Goal: Find specific page/section: Find specific page/section

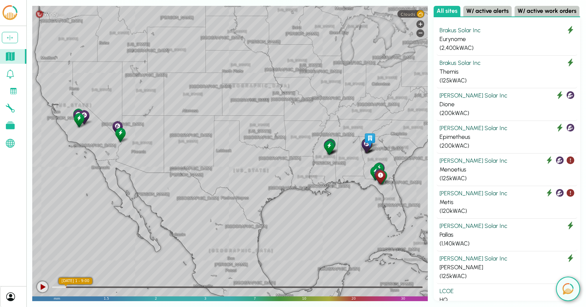
click at [7, 276] on icon at bounding box center [10, 296] width 9 height 9
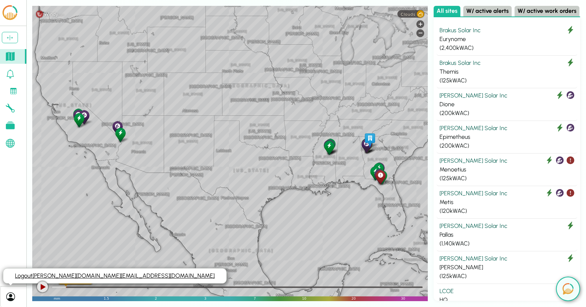
click at [32, 276] on link "Logout daryl.lu@lcoe.ai" at bounding box center [115, 275] width 200 height 7
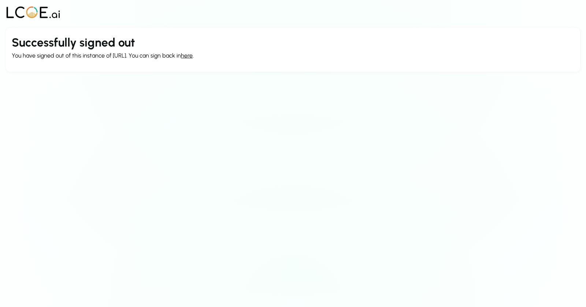
click at [187, 54] on link "here" at bounding box center [187, 55] width 12 height 7
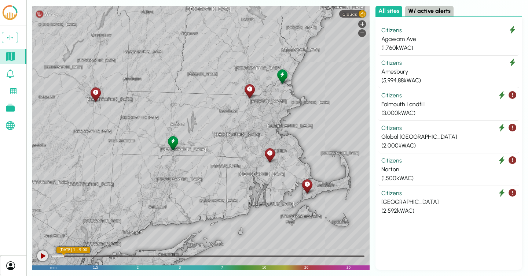
click at [171, 145] on div at bounding box center [172, 143] width 13 height 16
click at [249, 92] on icon at bounding box center [249, 89] width 5 height 8
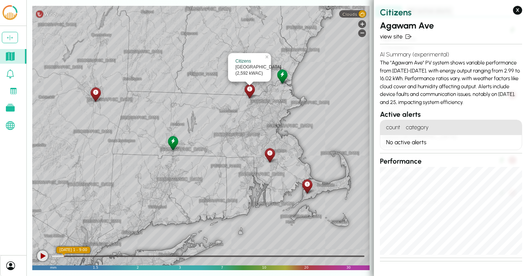
click at [251, 86] on icon at bounding box center [249, 89] width 5 height 8
click at [278, 94] on div "[GEOGRAPHIC_DATA] [GEOGRAPHIC_DATA] [GEOGRAPHIC_DATA] [GEOGRAPHIC_DATA] [GEOGRA…" at bounding box center [200, 138] width 337 height 264
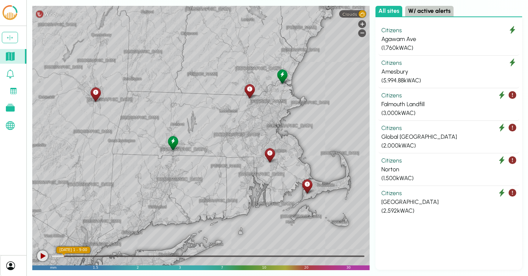
click at [278, 78] on div at bounding box center [281, 76] width 13 height 16
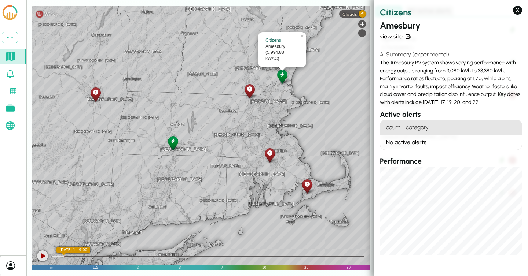
click at [250, 88] on icon at bounding box center [249, 89] width 5 height 8
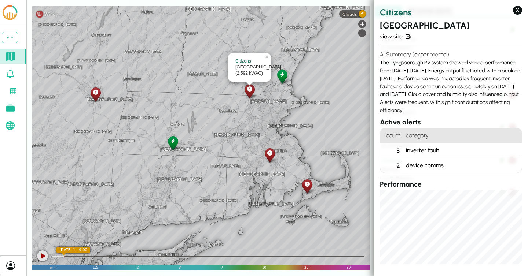
click at [97, 94] on icon at bounding box center [95, 93] width 5 height 8
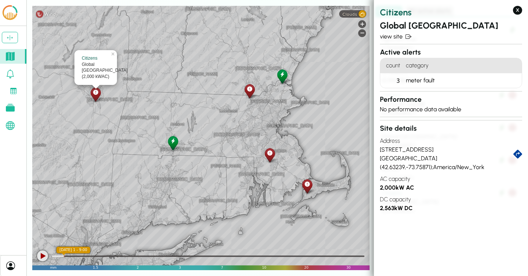
click at [272, 155] on icon at bounding box center [269, 153] width 5 height 8
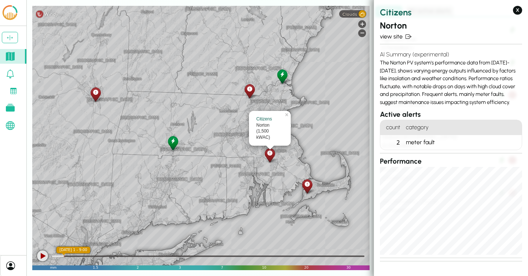
click at [96, 93] on icon at bounding box center [95, 93] width 5 height 8
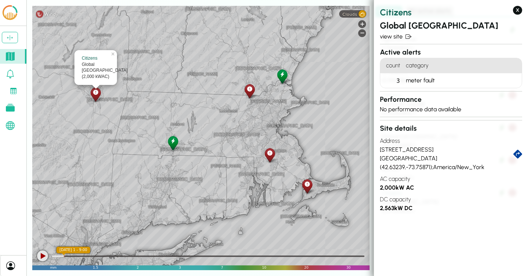
click at [270, 155] on icon at bounding box center [269, 153] width 5 height 8
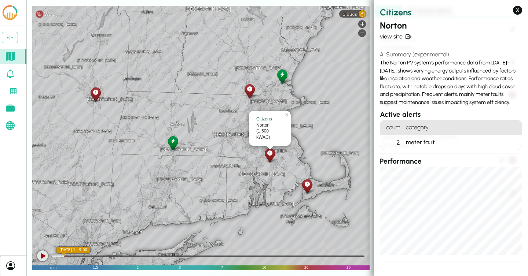
click at [306, 186] on icon at bounding box center [306, 185] width 5 height 8
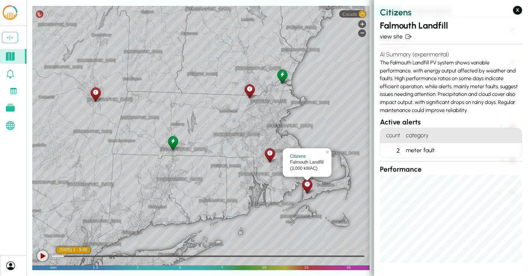
click at [430, 149] on div "meter fault" at bounding box center [462, 150] width 119 height 15
click at [269, 153] on icon at bounding box center [269, 153] width 5 height 8
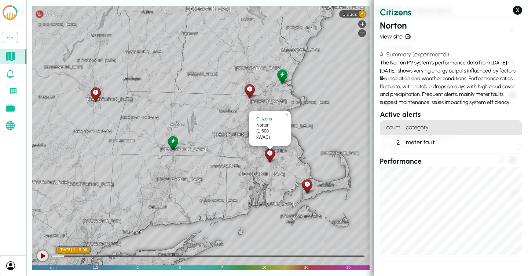
click at [306, 185] on icon at bounding box center [306, 185] width 5 height 8
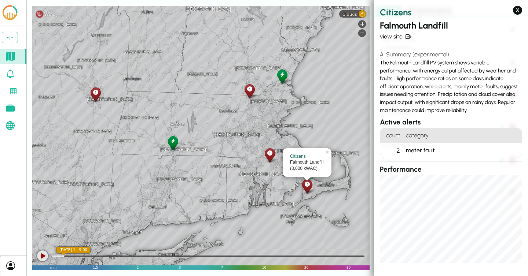
click at [253, 93] on div at bounding box center [249, 91] width 13 height 16
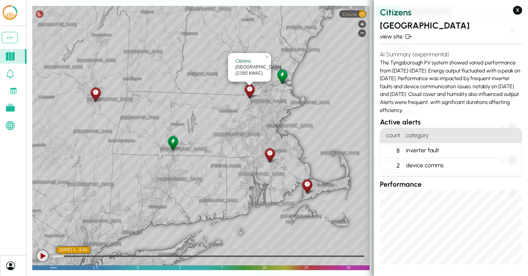
click at [271, 156] on icon at bounding box center [269, 153] width 5 height 8
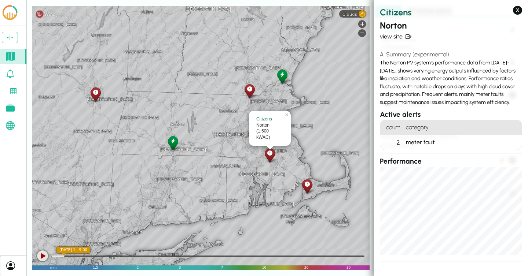
click at [307, 183] on icon at bounding box center [306, 185] width 5 height 8
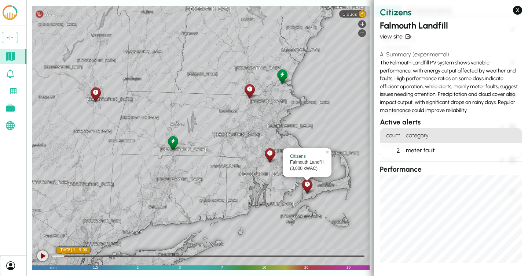
click at [395, 33] on link "view site" at bounding box center [451, 36] width 142 height 9
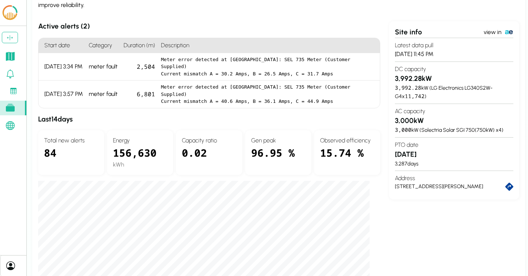
scroll to position [92, 0]
